Goal: Entertainment & Leisure: Consume media (video, audio)

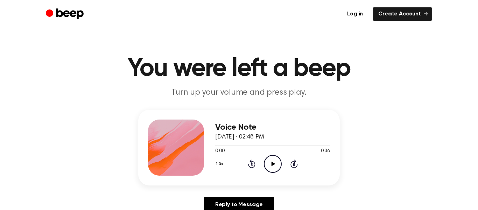
click at [272, 158] on icon "Play Audio" at bounding box center [273, 164] width 18 height 18
click at [275, 163] on icon "Pause Audio" at bounding box center [273, 164] width 18 height 18
click at [275, 163] on icon "Play Audio" at bounding box center [273, 164] width 18 height 18
click at [270, 165] on icon "Pause Audio" at bounding box center [273, 164] width 18 height 18
click at [254, 164] on icon at bounding box center [251, 163] width 7 height 8
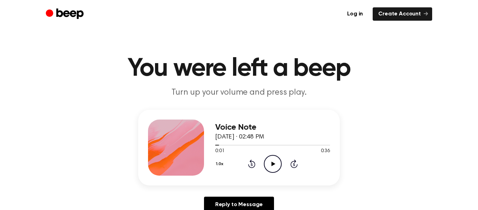
click at [271, 161] on icon "Play Audio" at bounding box center [273, 164] width 18 height 18
click at [251, 166] on icon "Rewind 5 seconds" at bounding box center [252, 163] width 8 height 9
click at [250, 161] on icon at bounding box center [251, 163] width 7 height 8
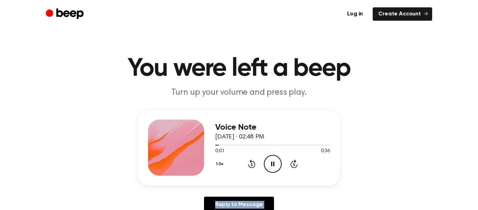
click at [250, 161] on icon at bounding box center [251, 163] width 7 height 8
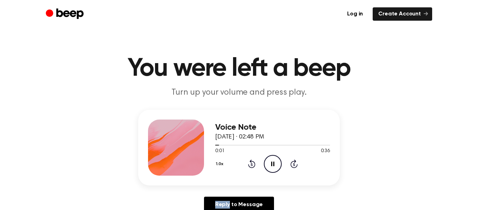
click at [250, 161] on icon at bounding box center [251, 163] width 7 height 8
click at [269, 162] on icon "Play Audio" at bounding box center [273, 164] width 18 height 18
click at [254, 162] on icon at bounding box center [251, 163] width 7 height 8
click at [276, 159] on icon "Pause Audio" at bounding box center [273, 164] width 18 height 18
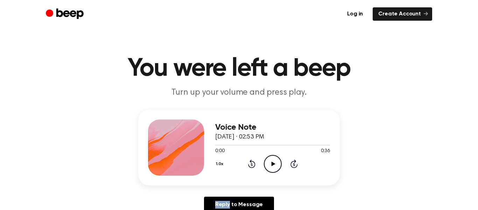
click at [276, 159] on icon "Play Audio" at bounding box center [273, 164] width 18 height 18
click at [278, 161] on icon "Pause Audio" at bounding box center [273, 164] width 18 height 18
click at [277, 160] on icon "Play Audio" at bounding box center [273, 164] width 18 height 18
click at [290, 160] on icon "Skip 5 seconds" at bounding box center [294, 163] width 8 height 9
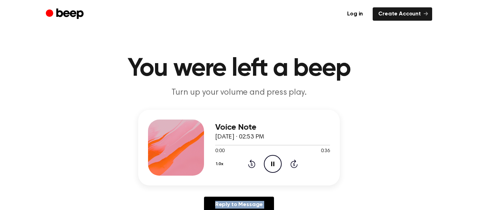
click at [290, 160] on icon "Skip 5 seconds" at bounding box center [294, 163] width 8 height 9
click at [272, 161] on icon "Pause Audio" at bounding box center [273, 164] width 18 height 18
click at [272, 161] on icon "Play Audio" at bounding box center [273, 164] width 18 height 18
click at [272, 161] on icon "Pause Audio" at bounding box center [273, 164] width 18 height 18
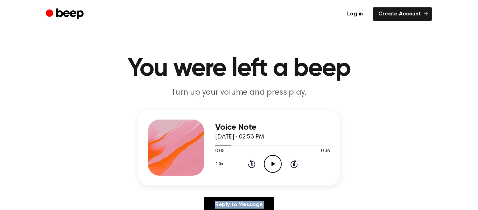
click at [272, 161] on icon "Play Audio" at bounding box center [273, 164] width 18 height 18
click at [272, 161] on icon "Pause Audio" at bounding box center [273, 164] width 18 height 18
click at [277, 165] on icon "Play Audio" at bounding box center [273, 164] width 18 height 18
click at [277, 165] on icon "Pause Audio" at bounding box center [273, 164] width 18 height 18
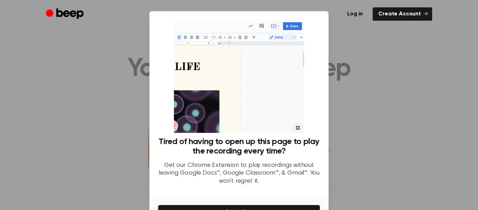
click at [277, 165] on p "Get our Chrome Extension to play recordings without leaving Google Docs™, Googl…" at bounding box center [239, 173] width 162 height 24
click at [358, 151] on div at bounding box center [239, 105] width 478 height 210
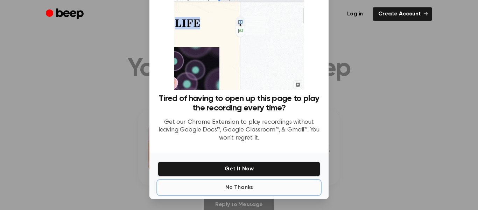
click at [247, 188] on button "No Thanks" at bounding box center [239, 187] width 162 height 14
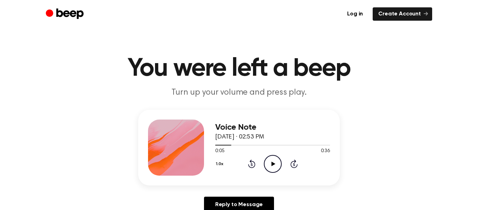
click at [267, 163] on icon "Play Audio" at bounding box center [273, 164] width 18 height 18
click at [267, 163] on icon "Pause Audio" at bounding box center [273, 164] width 18 height 18
click at [267, 163] on icon "Play Audio" at bounding box center [273, 164] width 18 height 18
click at [267, 163] on icon "Pause Audio" at bounding box center [273, 164] width 18 height 18
click at [267, 163] on icon "Play Audio" at bounding box center [273, 164] width 18 height 18
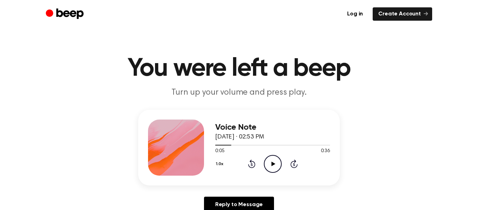
click at [267, 163] on icon "Play Audio" at bounding box center [273, 164] width 18 height 18
click at [267, 163] on icon "Pause Audio" at bounding box center [273, 164] width 18 height 18
